Goal: Answer question/provide support

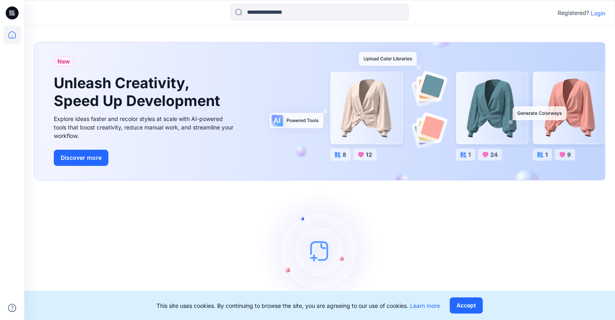
click at [595, 12] on p "Login" at bounding box center [598, 13] width 15 height 8
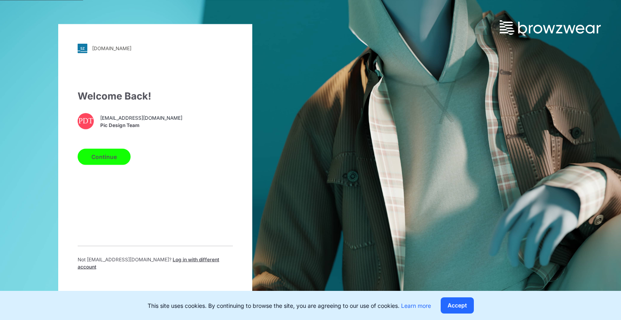
click at [112, 158] on button "Continue" at bounding box center [104, 156] width 53 height 16
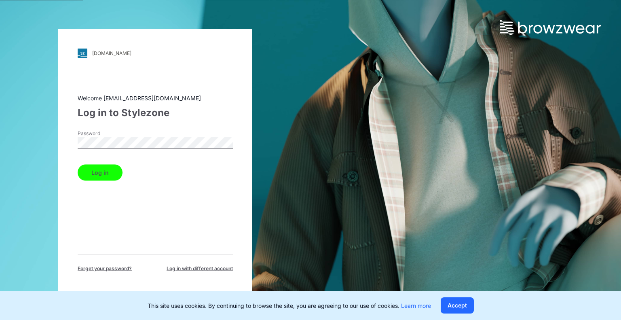
click at [108, 178] on button "Log in" at bounding box center [100, 172] width 45 height 16
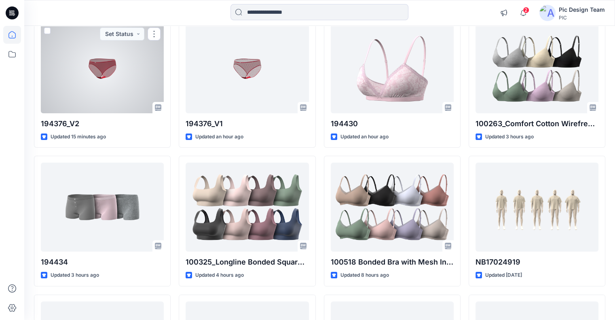
scroll to position [99, 0]
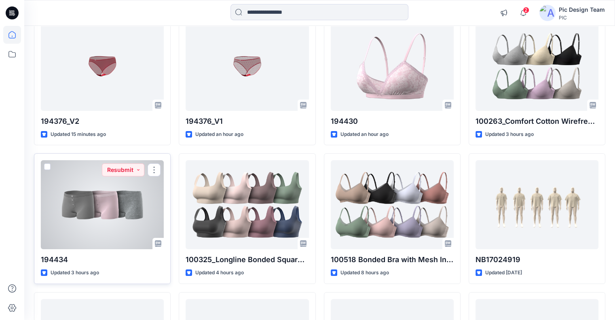
click at [107, 188] on div at bounding box center [102, 204] width 123 height 89
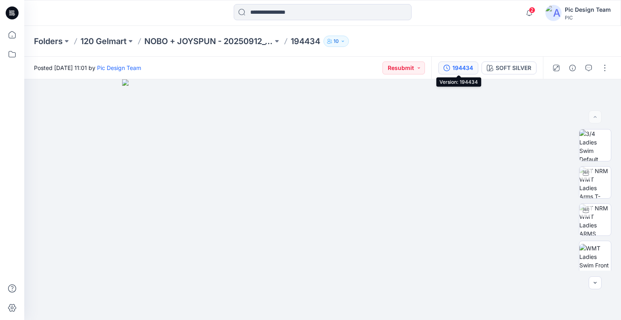
click at [456, 69] on div "194434" at bounding box center [463, 67] width 21 height 9
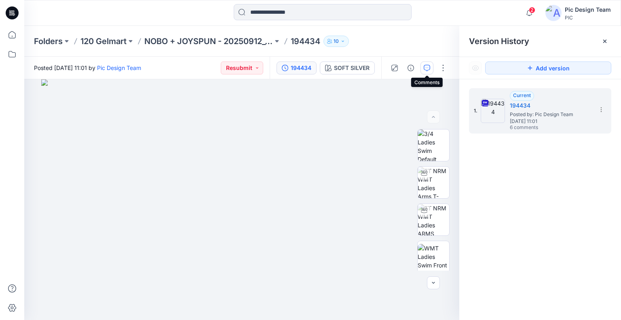
click at [425, 71] on button "button" at bounding box center [427, 67] width 13 height 13
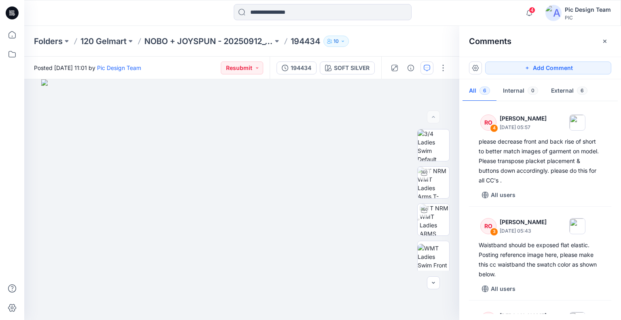
scroll to position [252, 0]
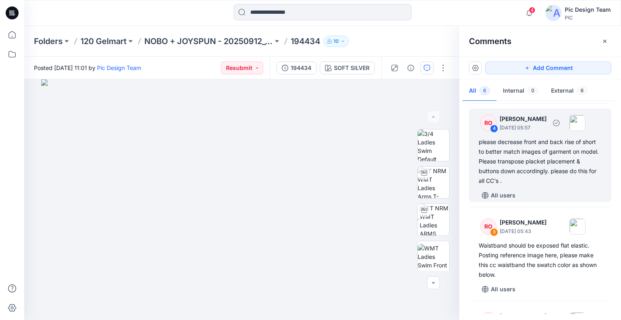
click at [586, 123] on img at bounding box center [577, 123] width 16 height 16
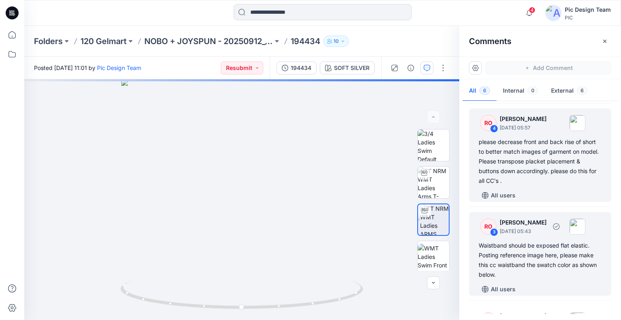
click at [586, 222] on img at bounding box center [577, 226] width 16 height 16
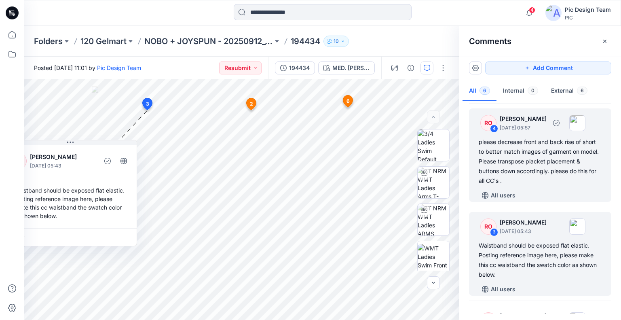
click at [540, 149] on div "please decrease front and back rise of short to better match images of garment …" at bounding box center [540, 161] width 123 height 49
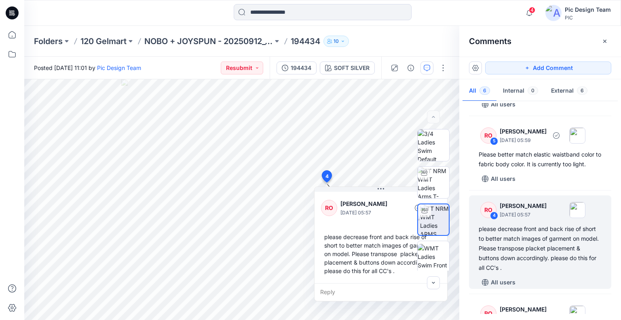
scroll to position [165, 0]
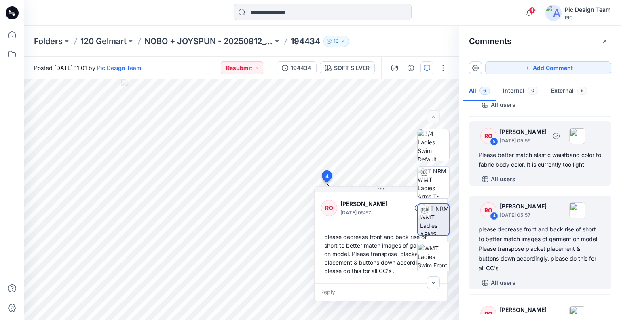
click at [586, 135] on img at bounding box center [577, 136] width 16 height 16
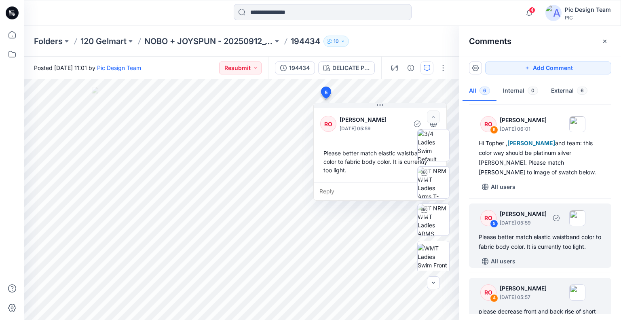
scroll to position [79, 0]
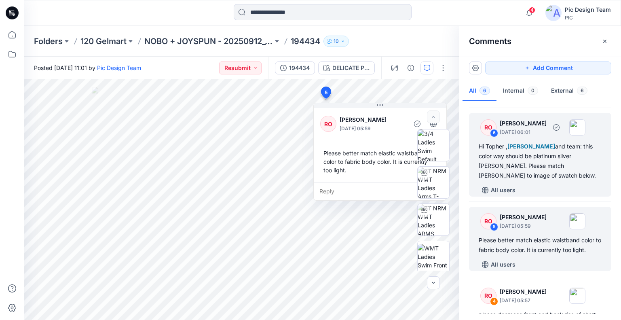
click at [586, 123] on img at bounding box center [577, 127] width 16 height 16
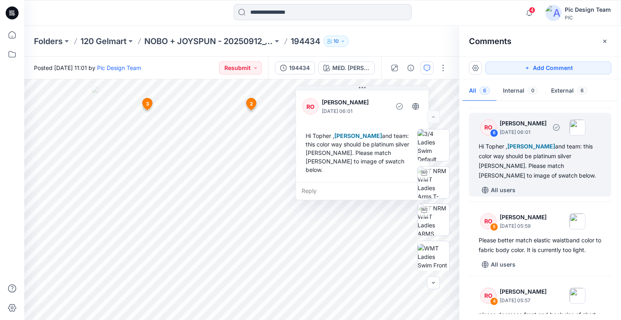
scroll to position [0, 0]
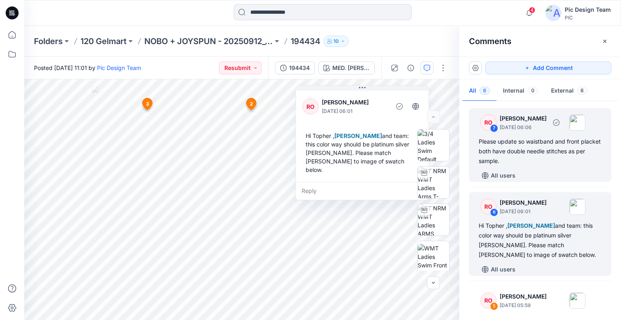
click at [586, 121] on img at bounding box center [577, 122] width 16 height 16
